Goal: Navigation & Orientation: Find specific page/section

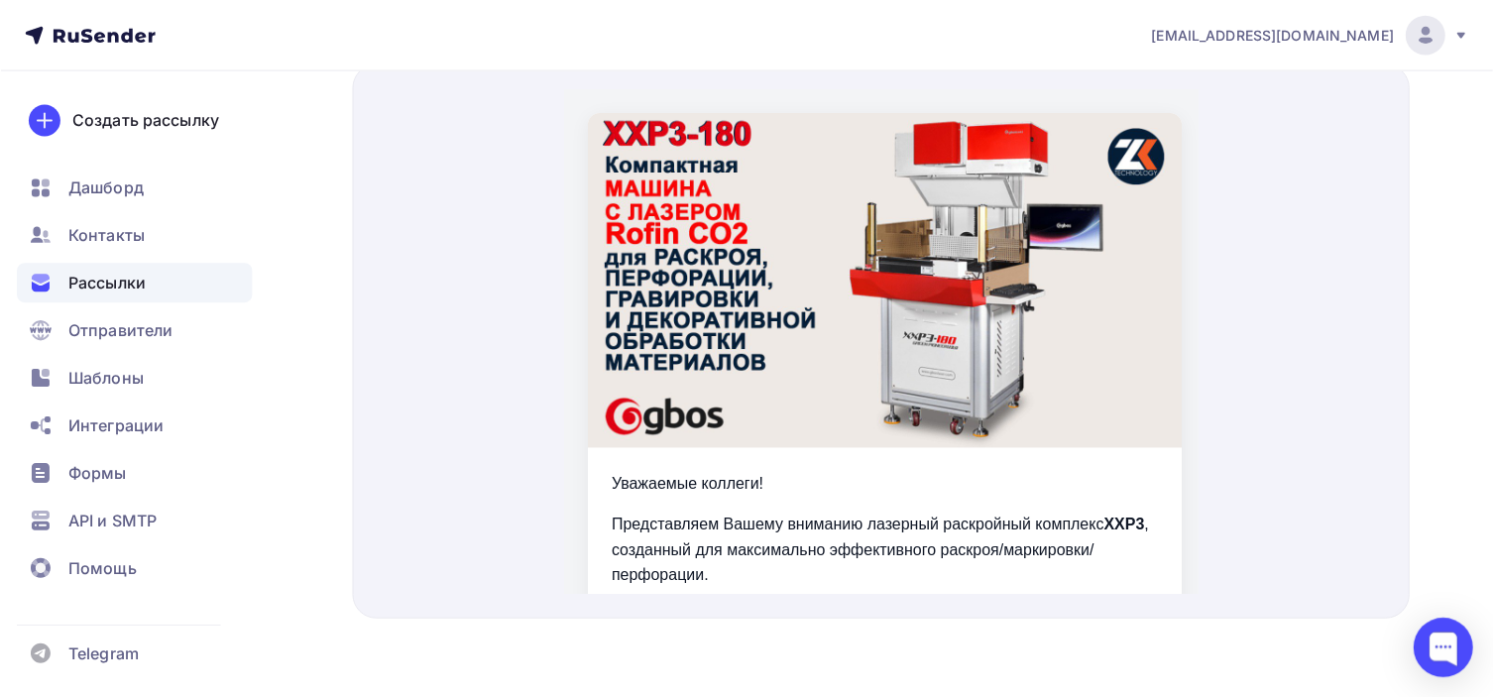
scroll to position [591, 0]
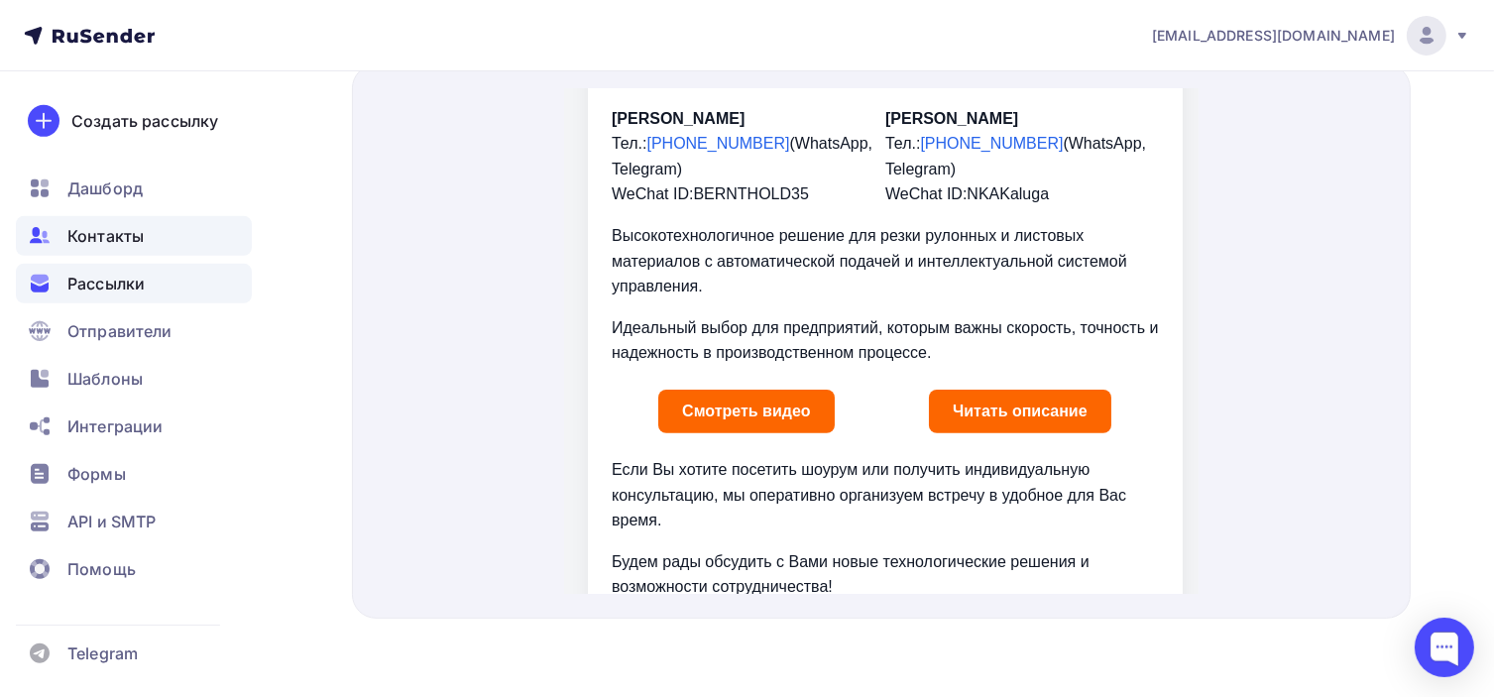
click at [135, 244] on span "Контакты" at bounding box center [105, 236] width 76 height 24
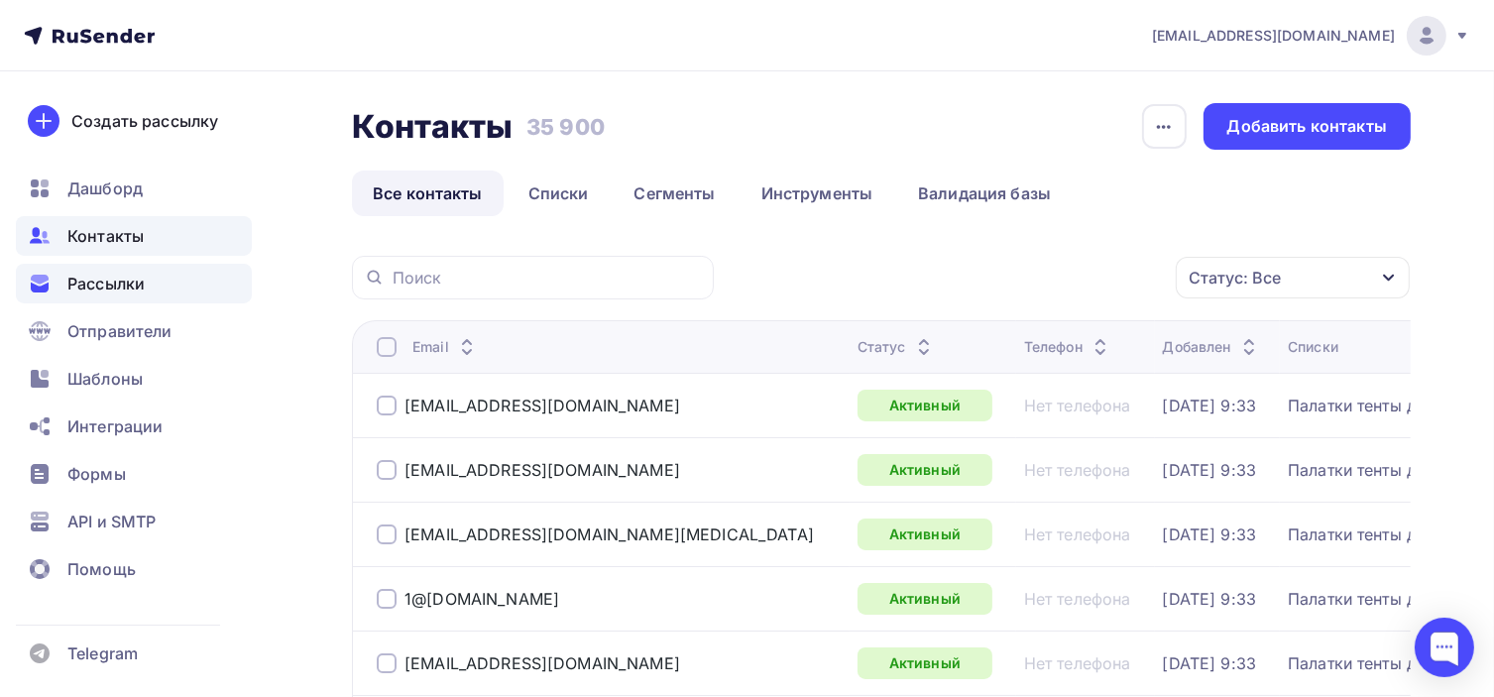
click at [215, 296] on div "Рассылки" at bounding box center [134, 284] width 236 height 40
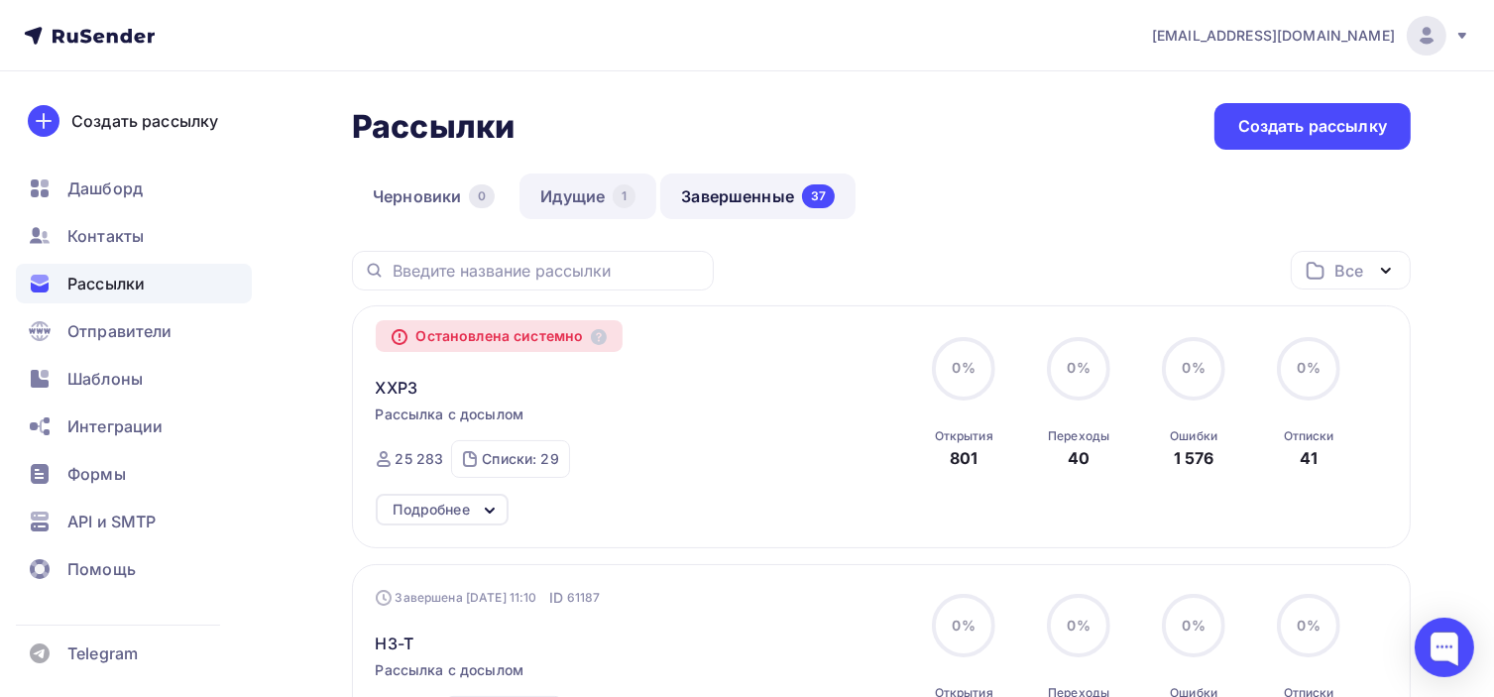
click at [563, 187] on link "Идущие 1" at bounding box center [587, 196] width 137 height 46
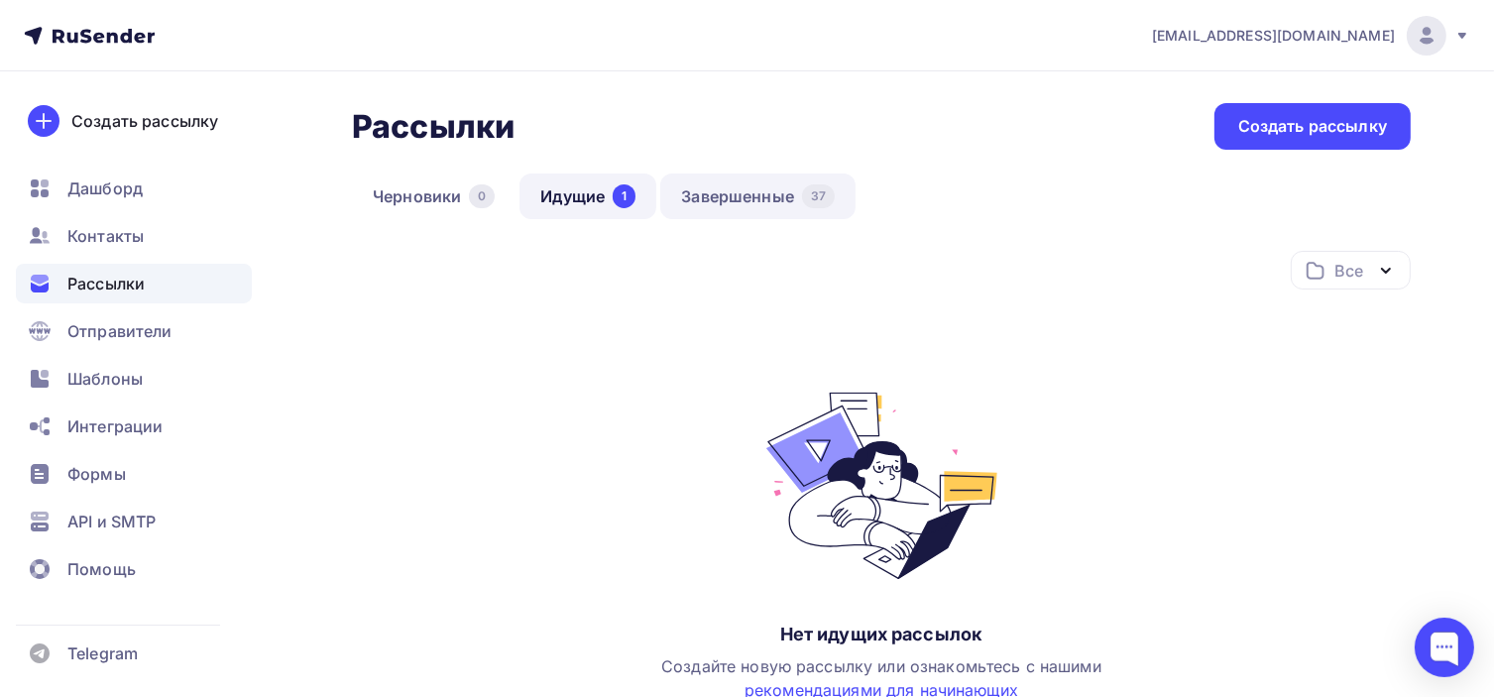
click at [777, 196] on link "Завершенные 37" at bounding box center [757, 196] width 195 height 46
